Goal: Task Accomplishment & Management: Use online tool/utility

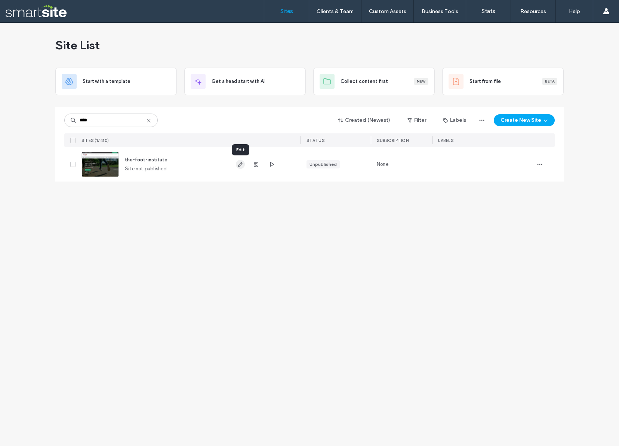
type input "****"
click at [240, 164] on icon "button" at bounding box center [240, 164] width 6 height 6
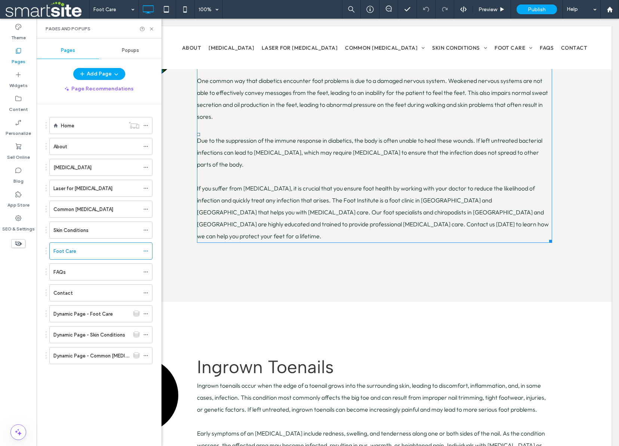
scroll to position [2130, 0]
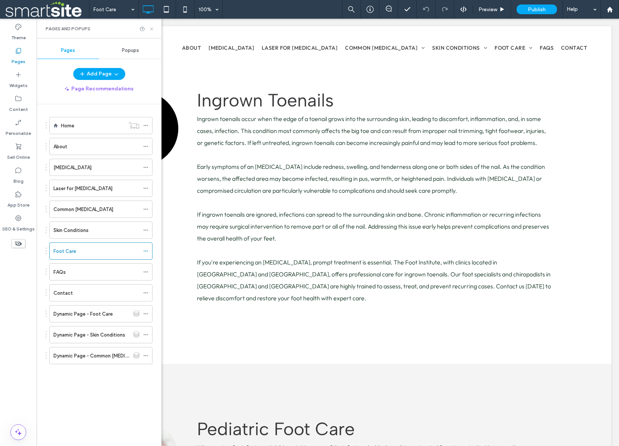
click at [151, 28] on icon at bounding box center [152, 29] width 6 height 6
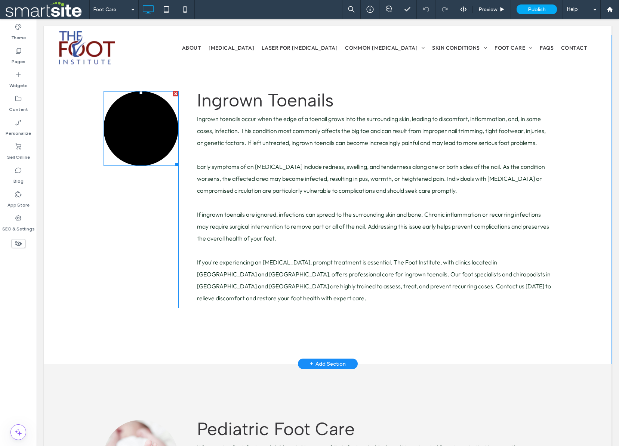
click at [156, 117] on link at bounding box center [140, 128] width 75 height 75
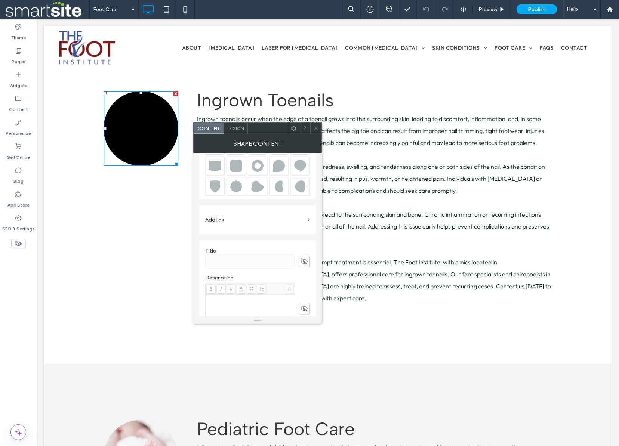
scroll to position [0, 0]
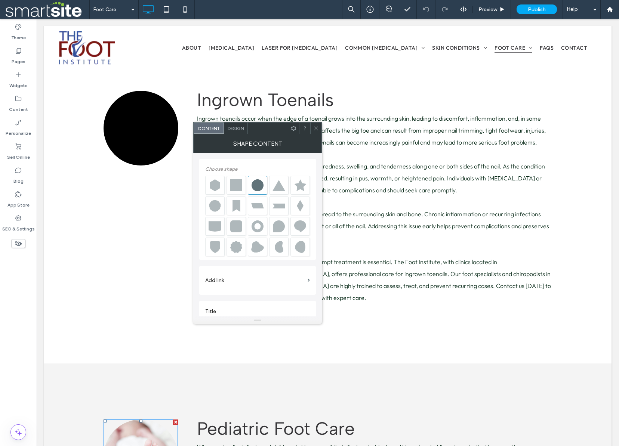
click at [235, 128] on span "Design" at bounding box center [235, 129] width 16 height 6
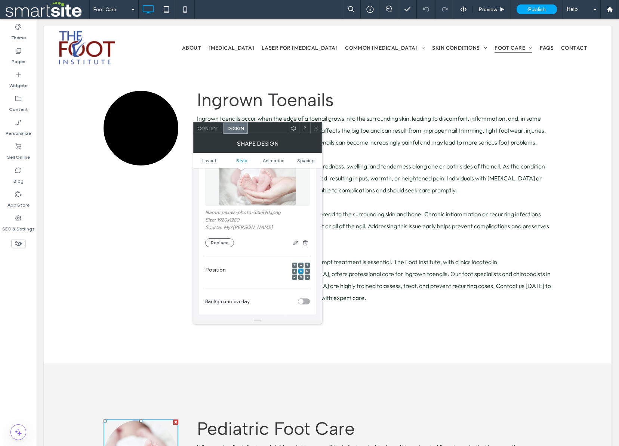
scroll to position [313, 0]
click at [319, 127] on div at bounding box center [315, 128] width 11 height 11
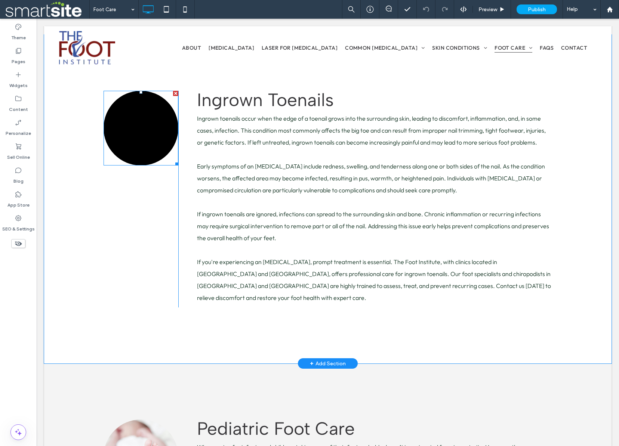
click at [144, 114] on link at bounding box center [140, 128] width 75 height 75
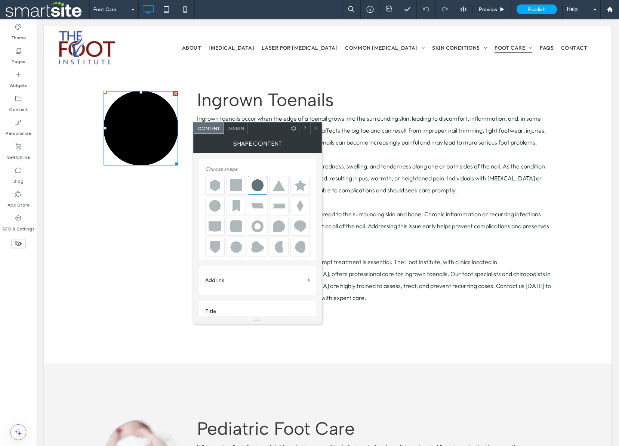
click at [237, 124] on div "Design" at bounding box center [236, 128] width 24 height 11
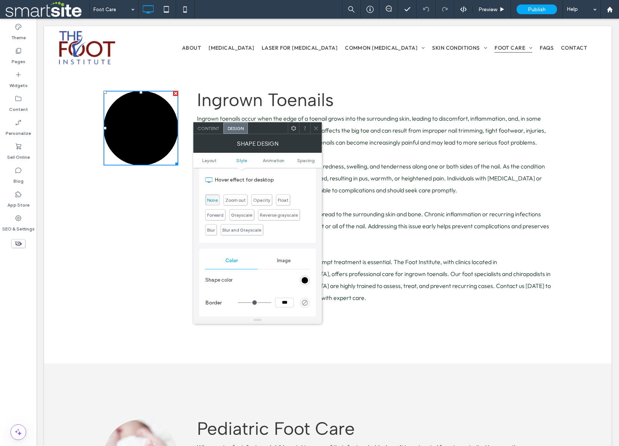
scroll to position [201, 0]
click at [282, 244] on span "Image" at bounding box center [284, 243] width 14 height 6
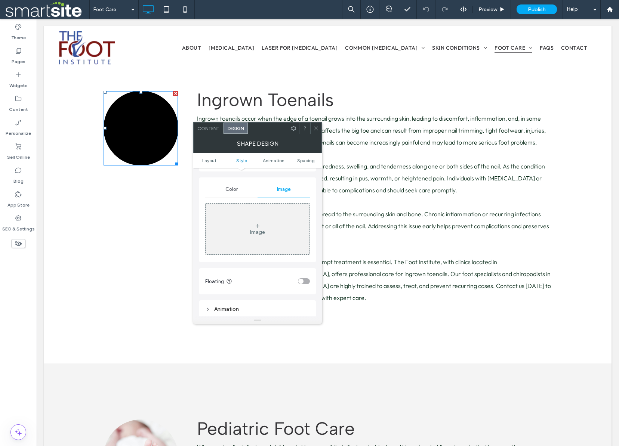
scroll to position [255, 0]
click at [257, 226] on use at bounding box center [257, 225] width 4 height 4
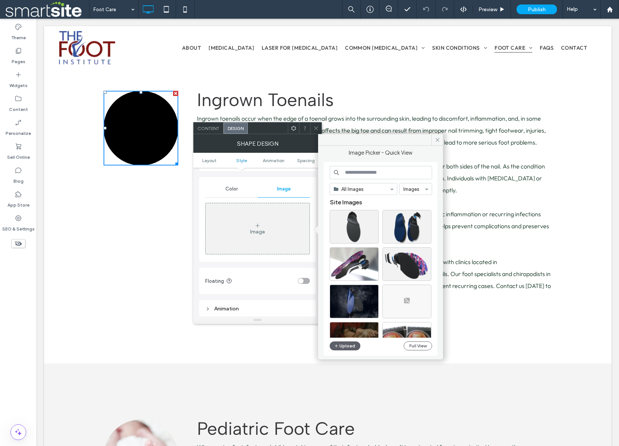
click at [378, 171] on input at bounding box center [380, 172] width 102 height 13
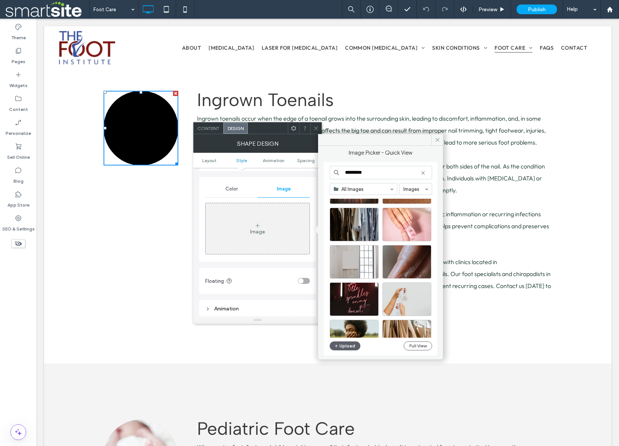
scroll to position [541, 0]
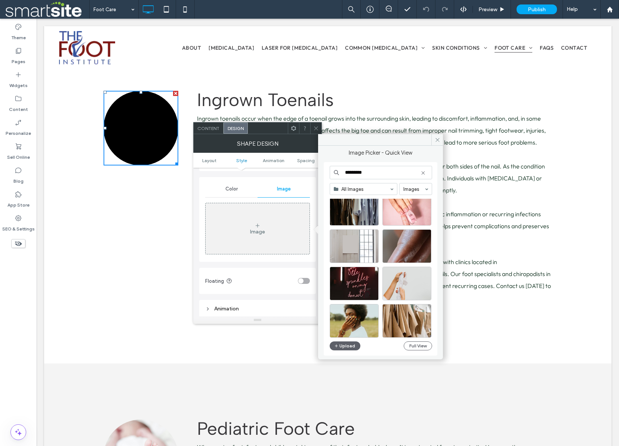
drag, startPoint x: 358, startPoint y: 173, endPoint x: 342, endPoint y: 173, distance: 16.1
click at [343, 173] on input "*********" at bounding box center [380, 172] width 102 height 13
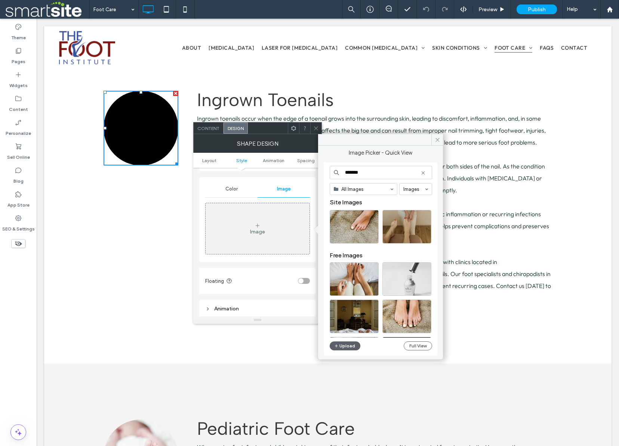
click at [379, 173] on input "*******" at bounding box center [380, 172] width 102 height 13
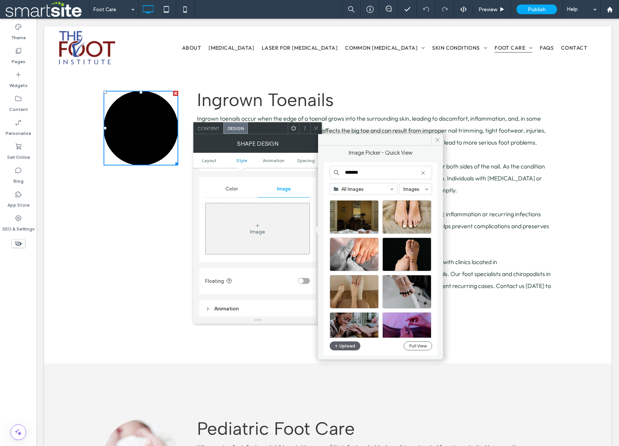
scroll to position [101, 0]
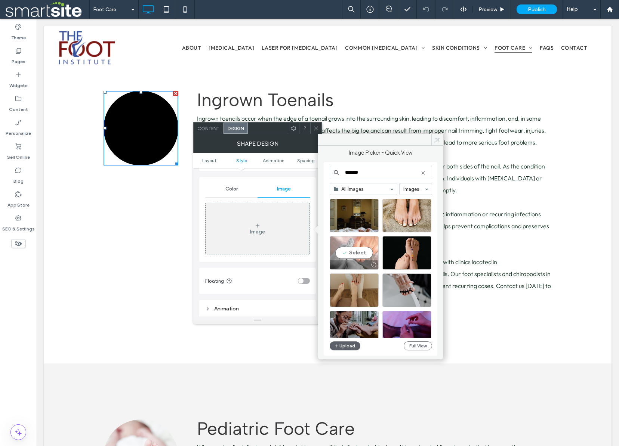
type input "*******"
click at [353, 255] on div "Select" at bounding box center [353, 253] width 49 height 34
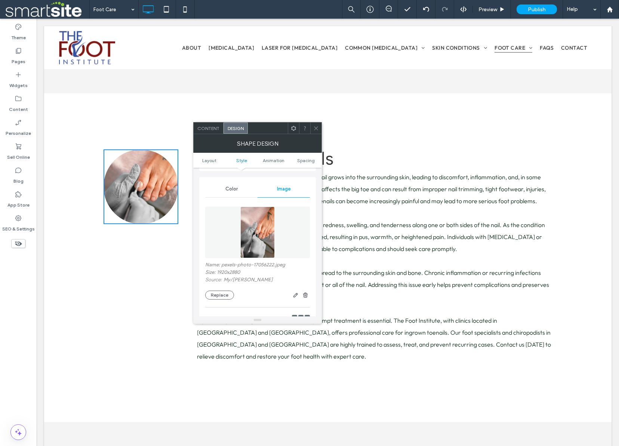
scroll to position [2055, 0]
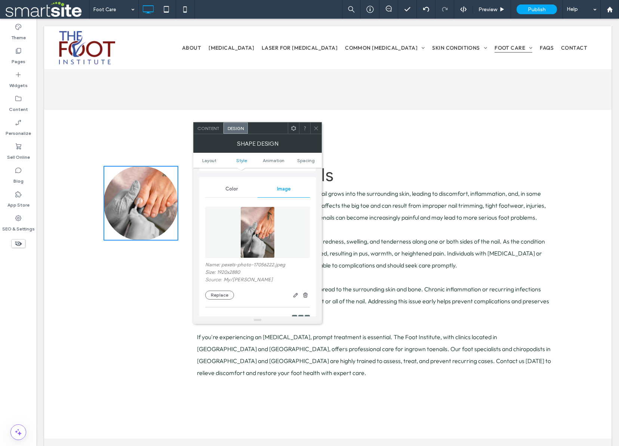
click at [317, 130] on icon at bounding box center [316, 129] width 6 height 6
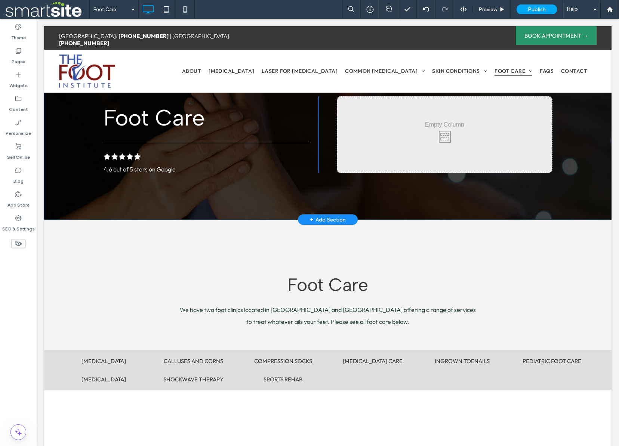
scroll to position [0, 0]
